Goal: Transaction & Acquisition: Purchase product/service

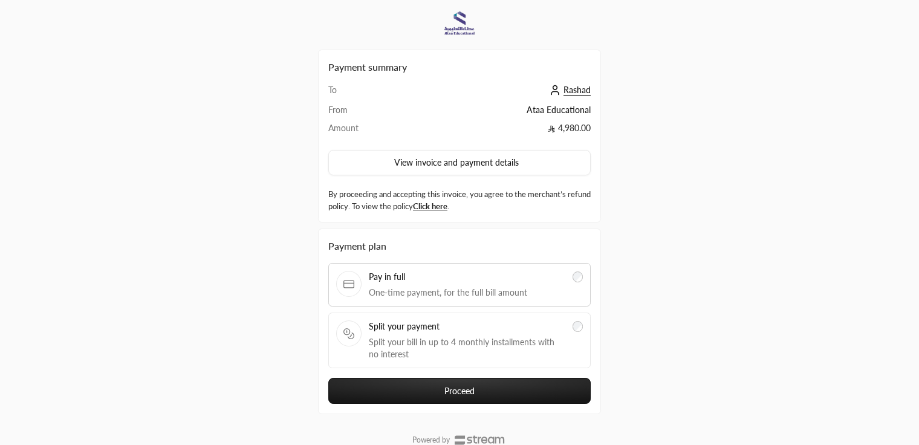
click at [443, 384] on button "Proceed" at bounding box center [459, 391] width 262 height 26
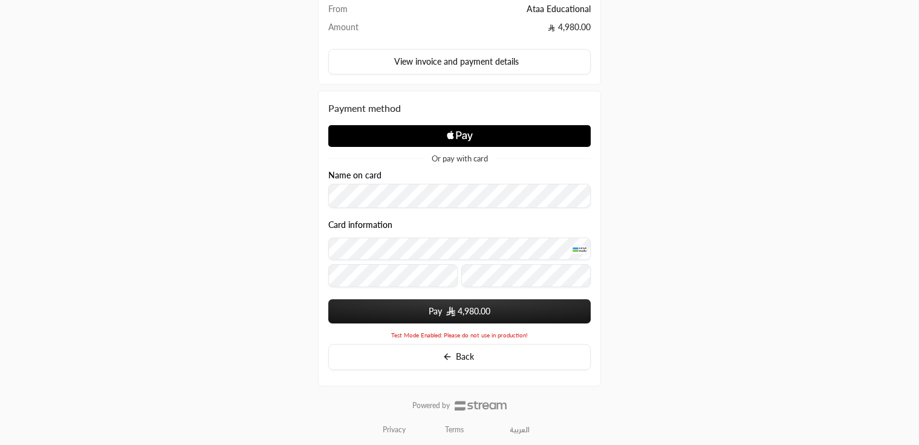
scroll to position [104, 0]
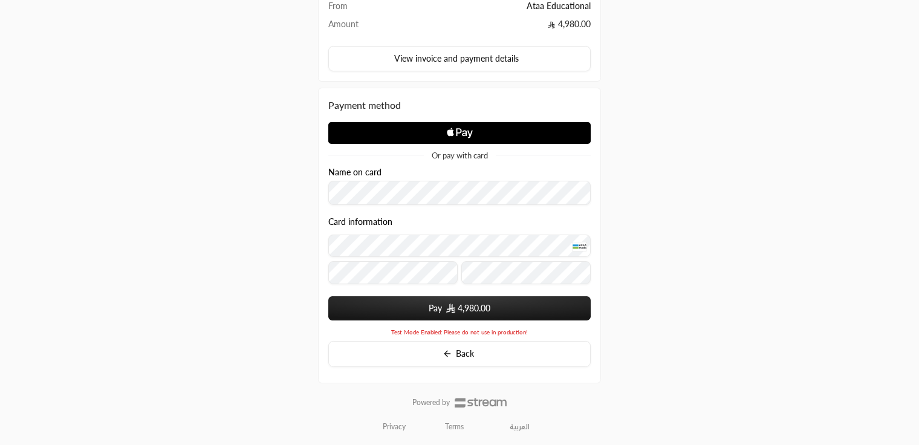
click at [416, 311] on button "Pay 4,980.00" at bounding box center [459, 308] width 262 height 24
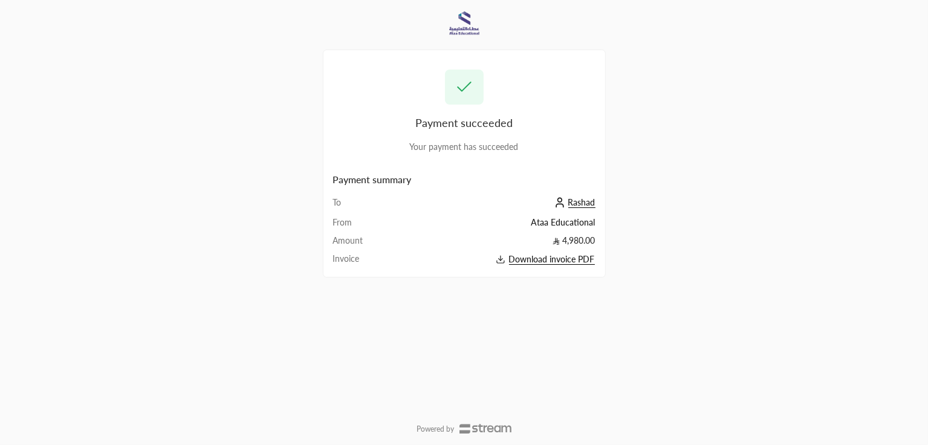
click at [537, 262] on span "Download invoice PDF" at bounding box center [552, 259] width 86 height 11
